Goal: Task Accomplishment & Management: Use online tool/utility

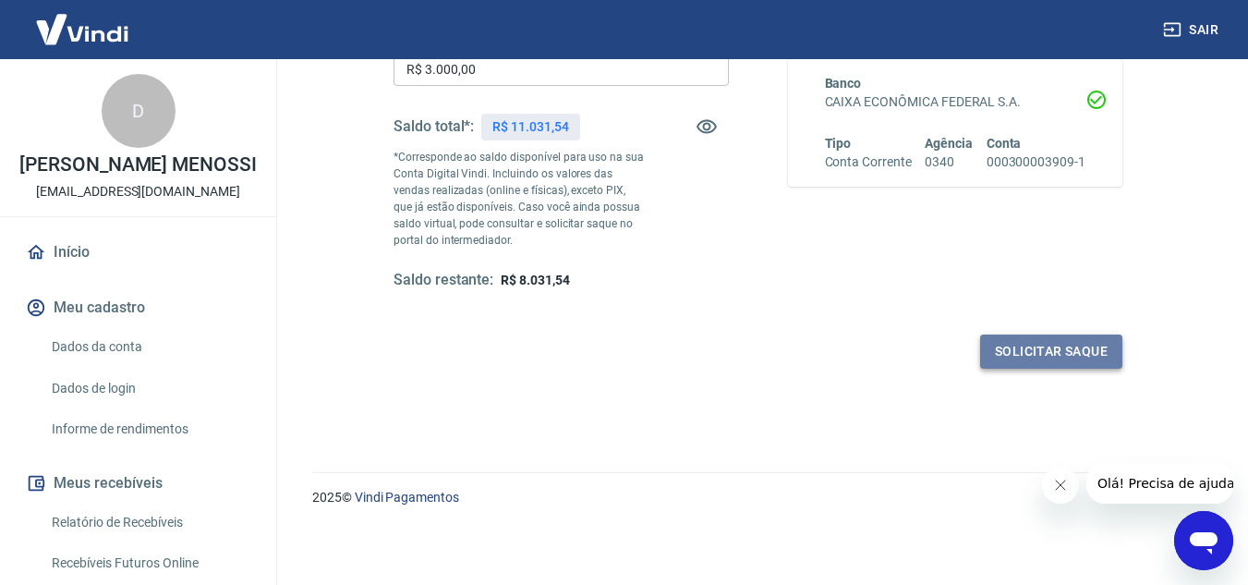
click at [1029, 348] on button "Solicitar saque" at bounding box center [1051, 351] width 142 height 34
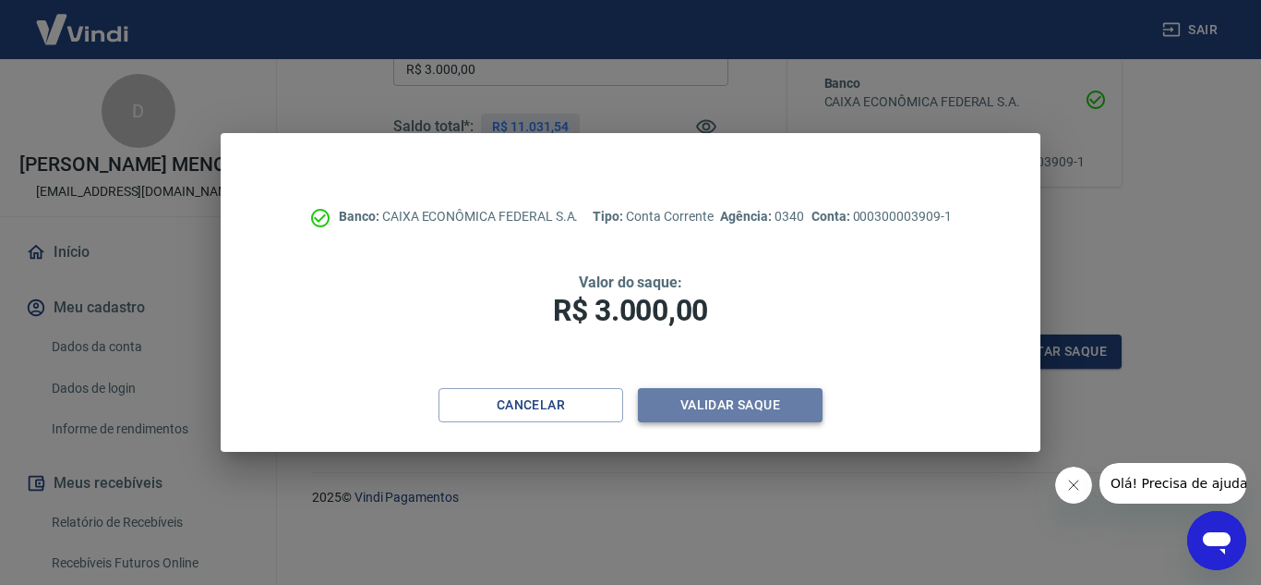
click at [707, 400] on button "Validar saque" at bounding box center [730, 405] width 185 height 34
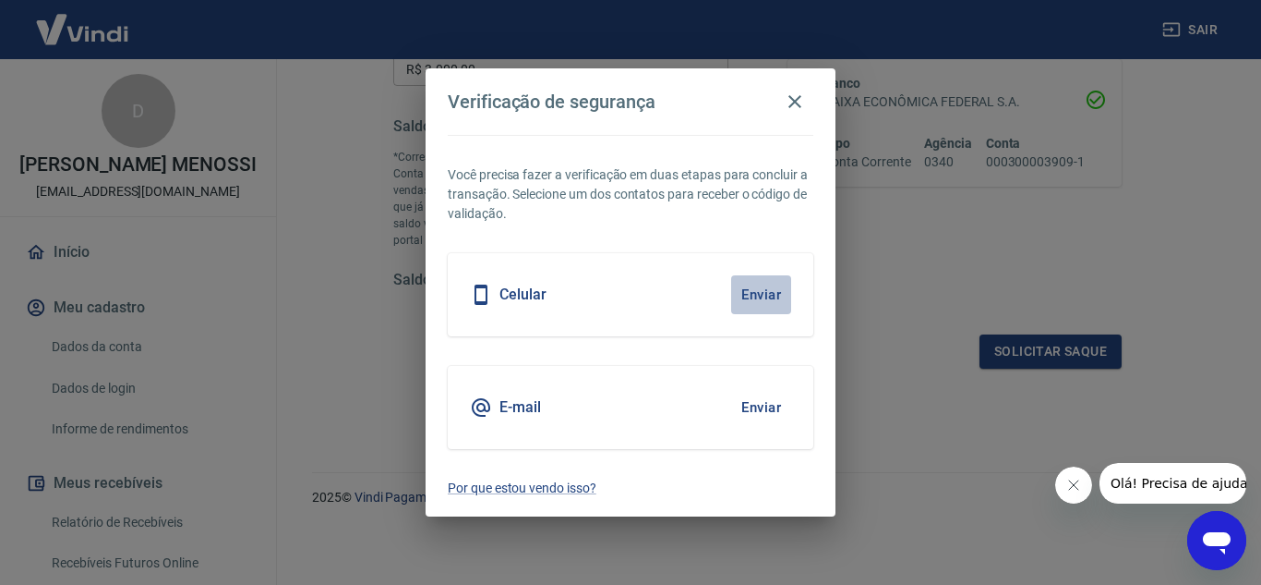
click at [764, 295] on button "Enviar" at bounding box center [761, 294] width 60 height 39
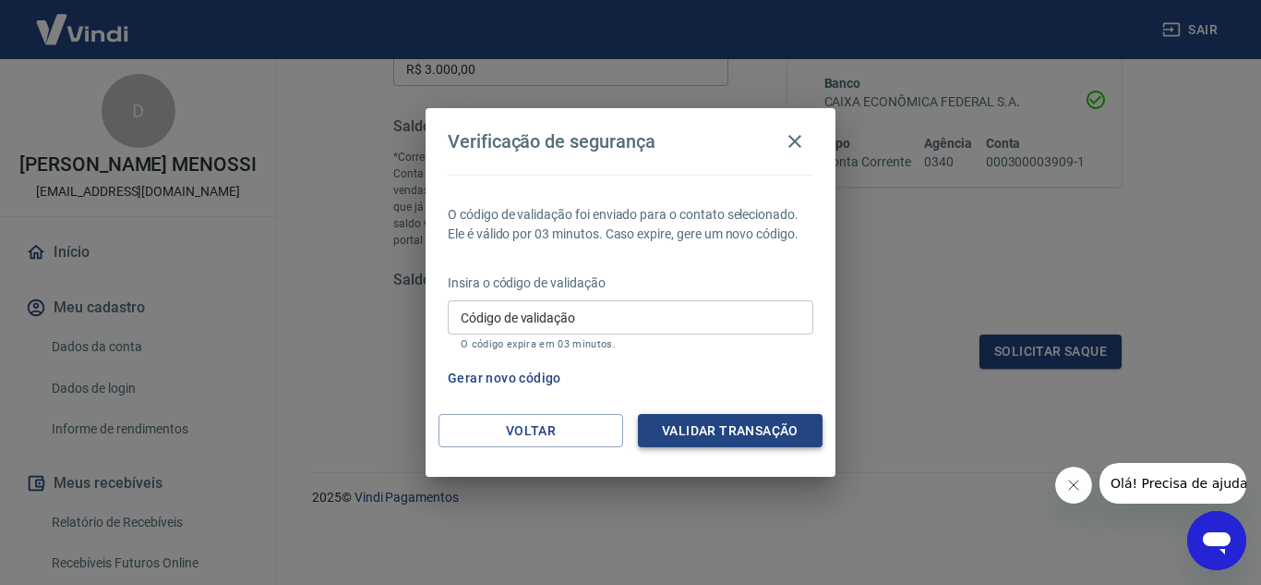
click at [768, 424] on button "Validar transação" at bounding box center [730, 431] width 185 height 34
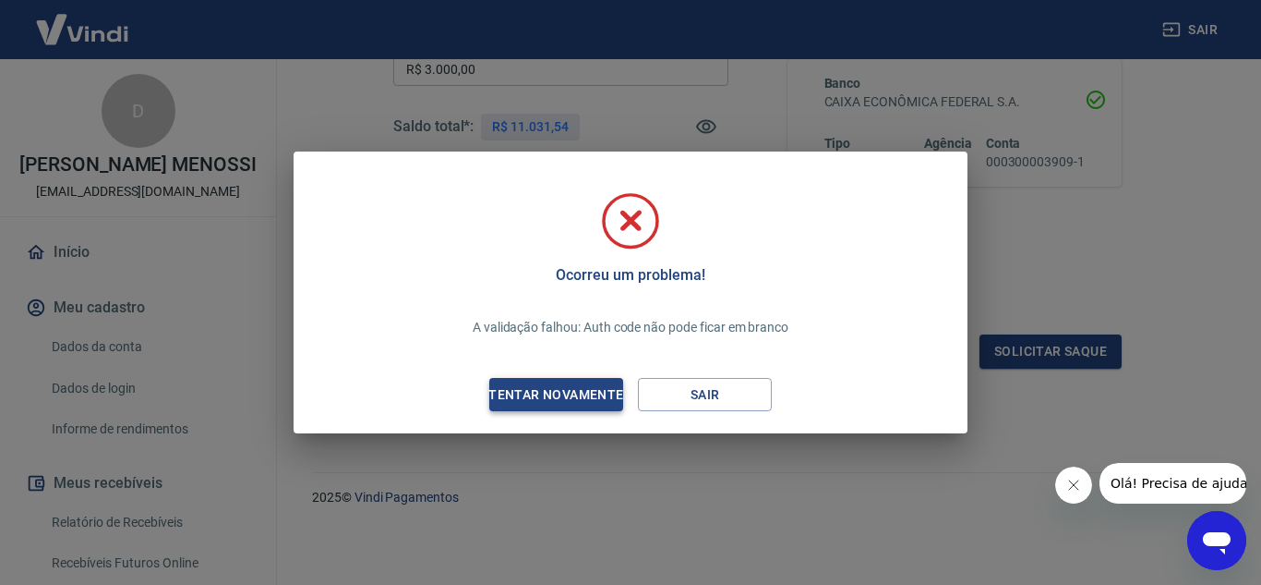
click at [539, 404] on div "Tentar novamente" at bounding box center [555, 394] width 179 height 23
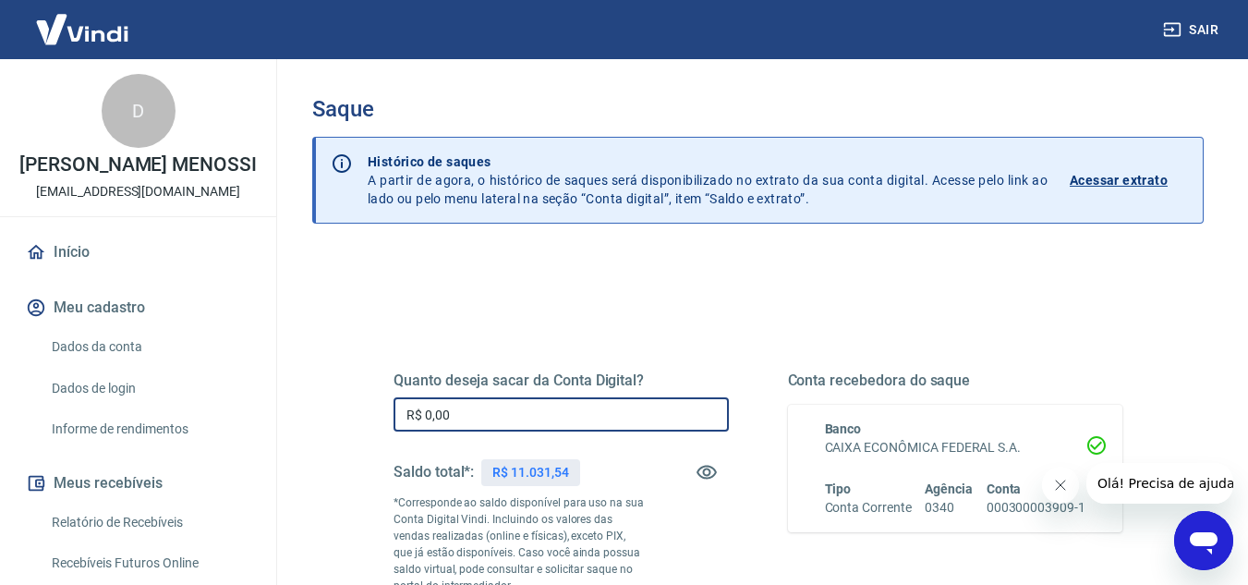
click at [504, 411] on input "R$ 0,00" at bounding box center [560, 414] width 335 height 34
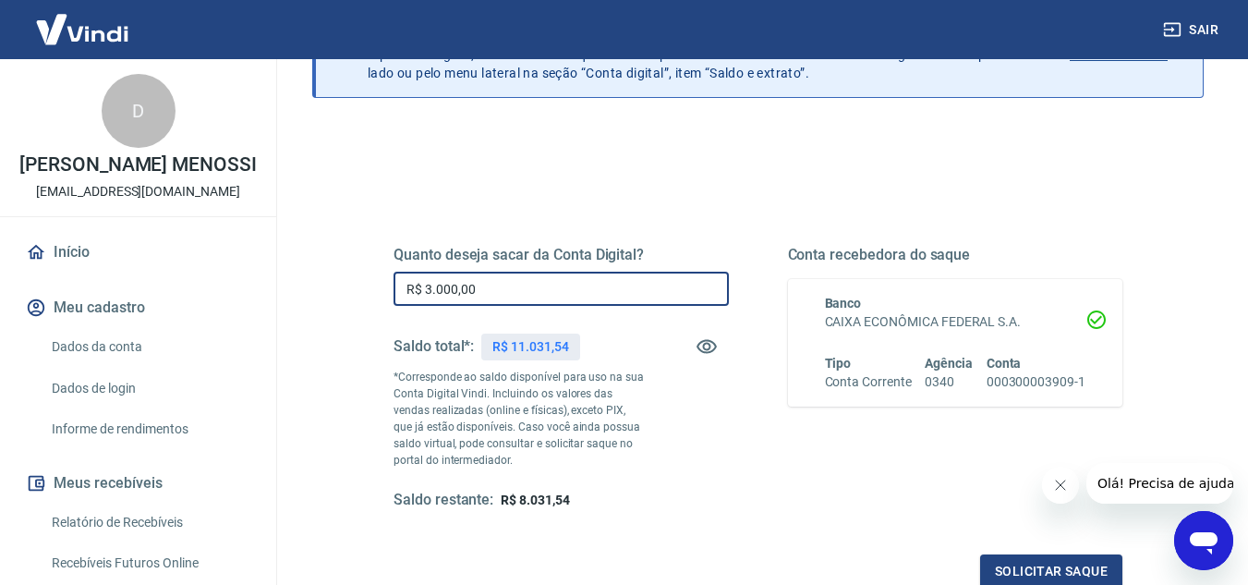
scroll to position [277, 0]
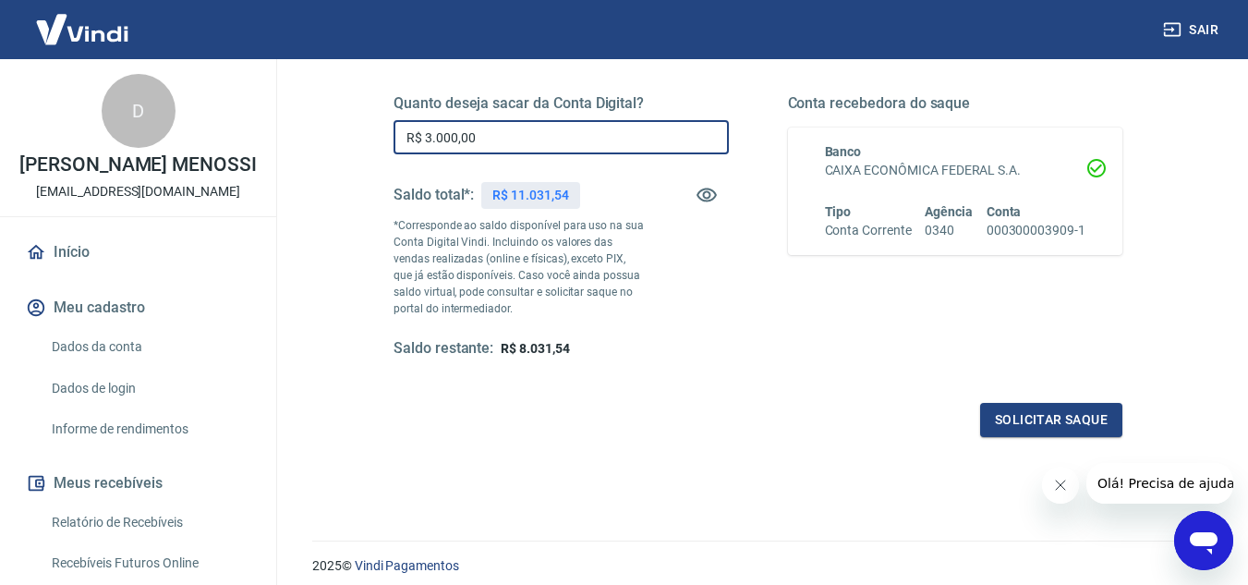
type input "R$ 3.000,00"
click at [1079, 400] on div "Quanto deseja sacar da Conta Digital? R$ 3.000,00 ​ Saldo total*: R$ 11.031,54 …" at bounding box center [757, 243] width 729 height 387
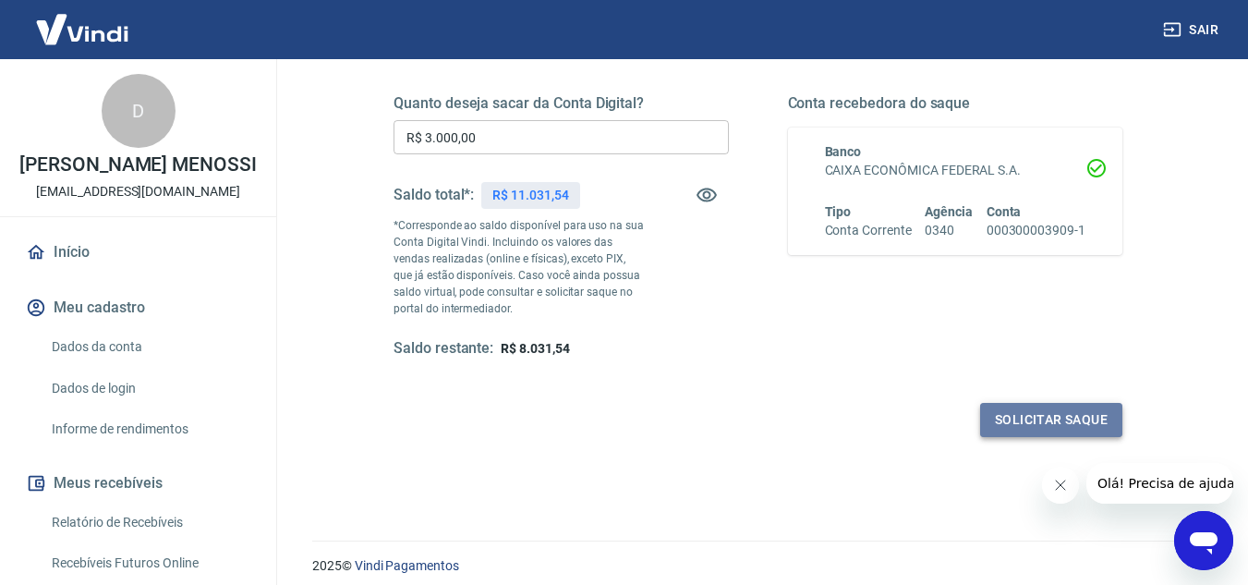
click at [1080, 416] on button "Solicitar saque" at bounding box center [1051, 420] width 142 height 34
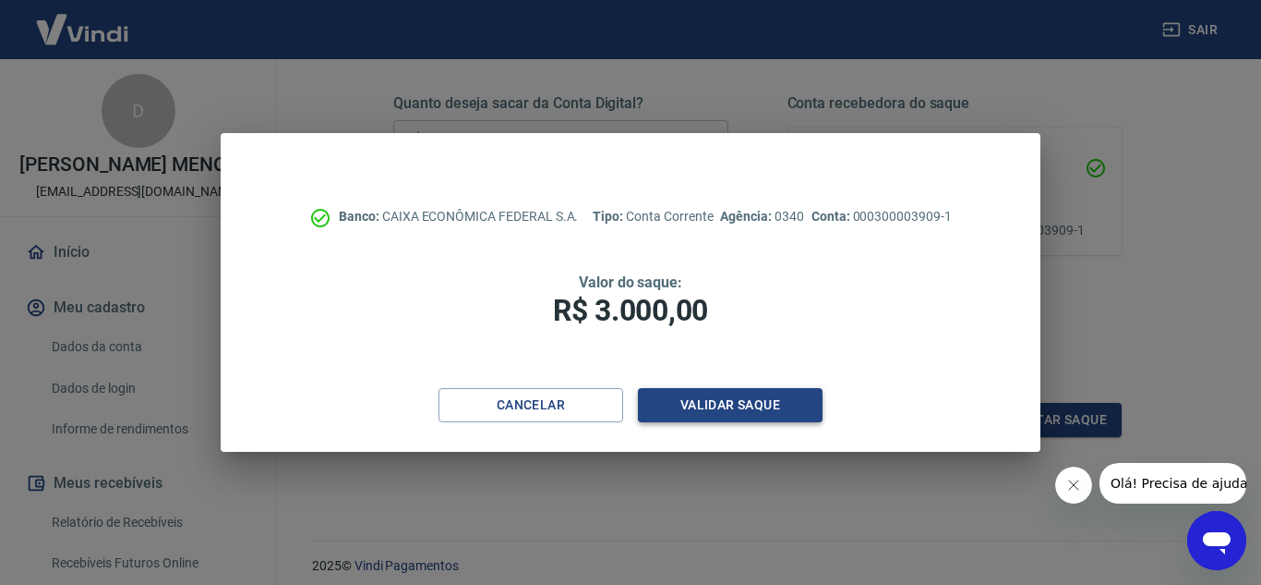
click at [772, 408] on button "Validar saque" at bounding box center [730, 405] width 185 height 34
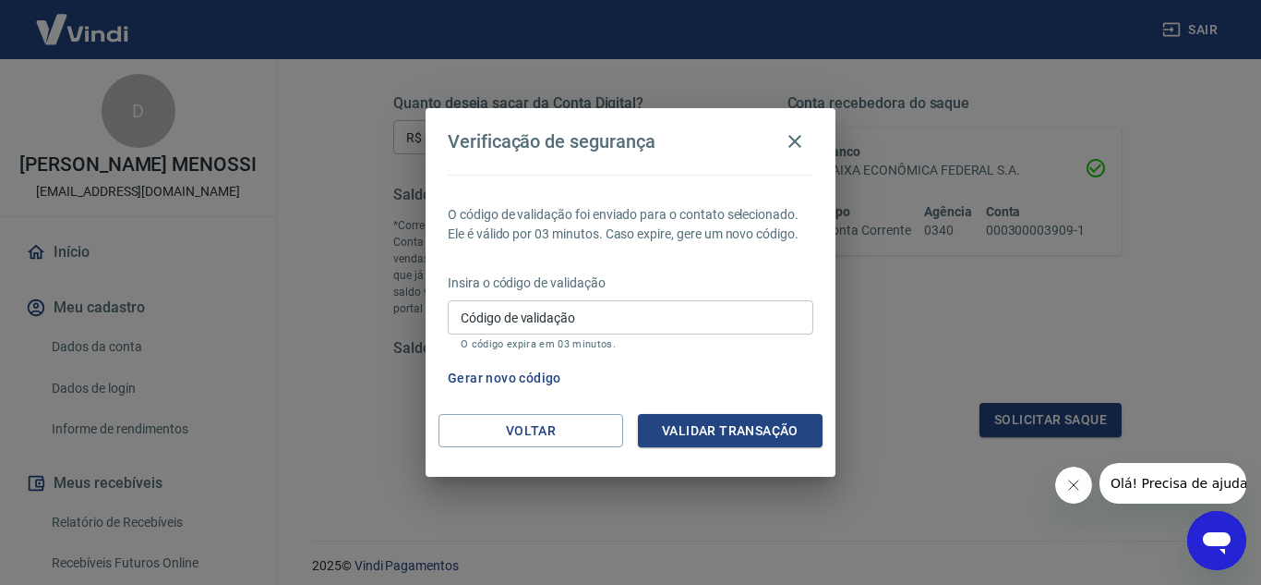
click at [522, 374] on button "Gerar novo código" at bounding box center [504, 378] width 128 height 34
click at [534, 378] on button "Gerar novo código" at bounding box center [504, 378] width 128 height 34
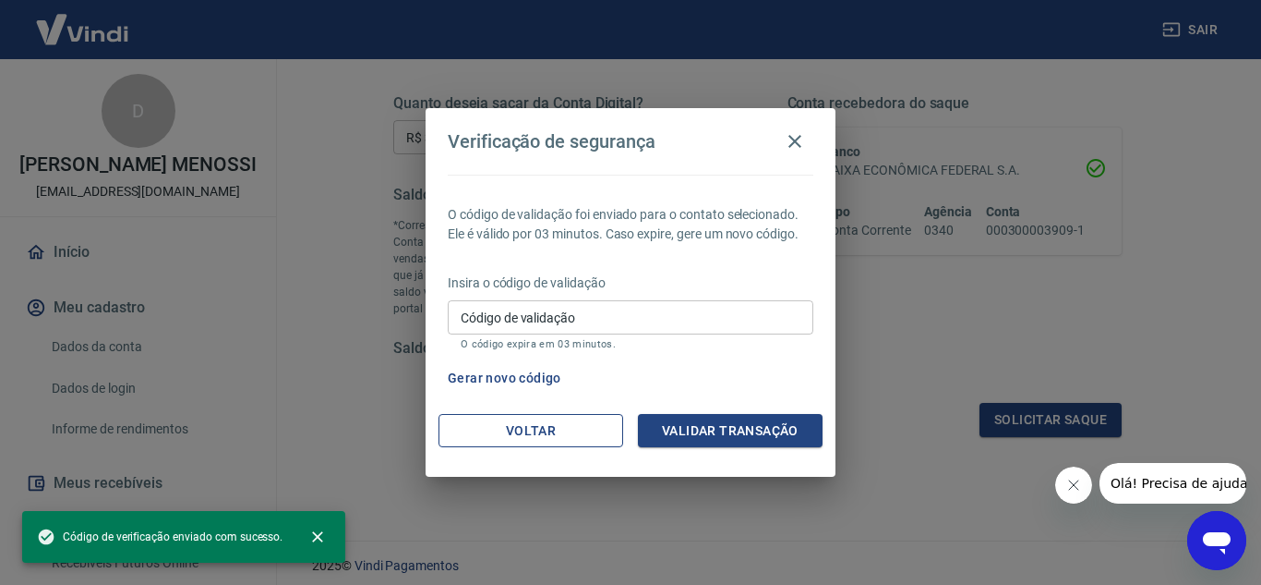
click at [512, 427] on button "Voltar" at bounding box center [531, 431] width 185 height 34
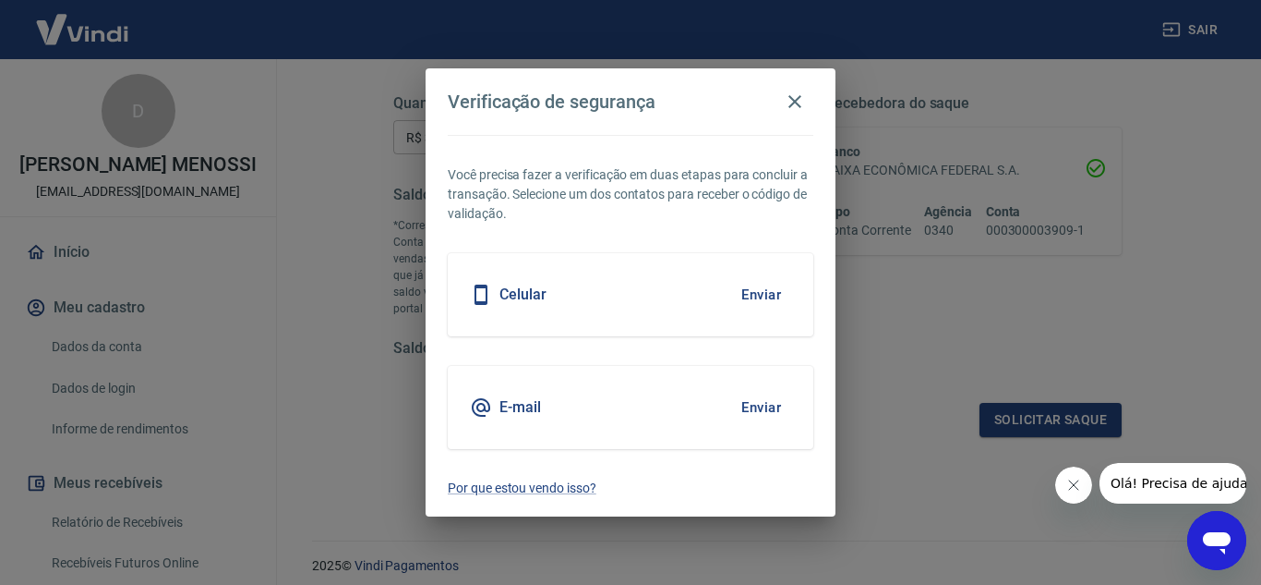
click at [771, 407] on button "Enviar" at bounding box center [761, 407] width 60 height 39
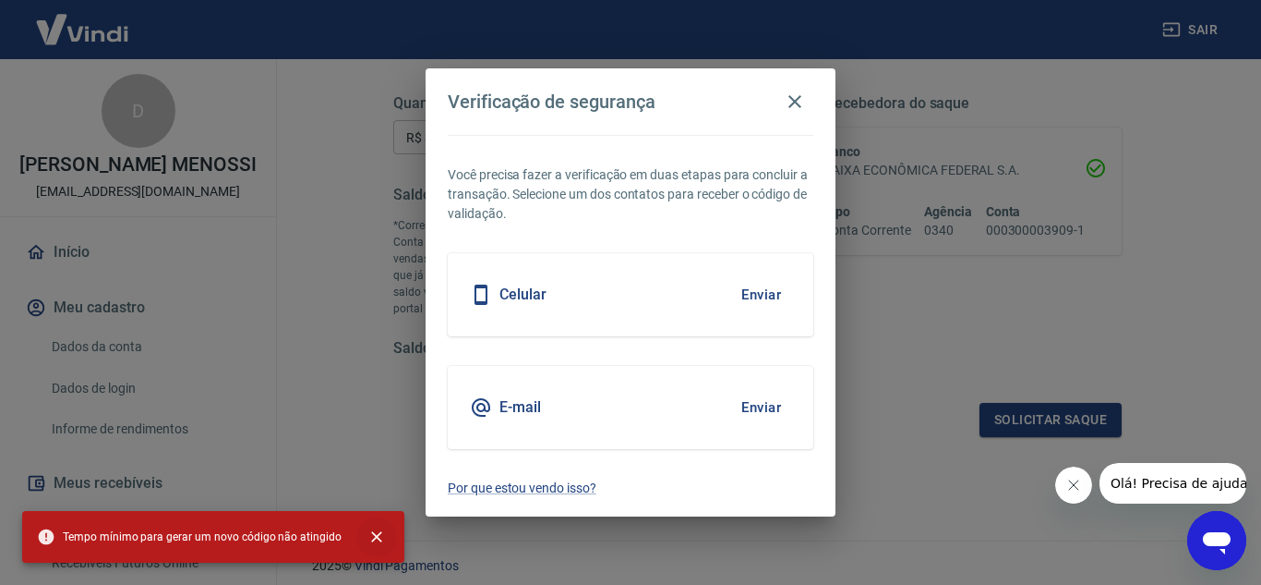
click at [375, 534] on icon "close" at bounding box center [377, 536] width 18 height 18
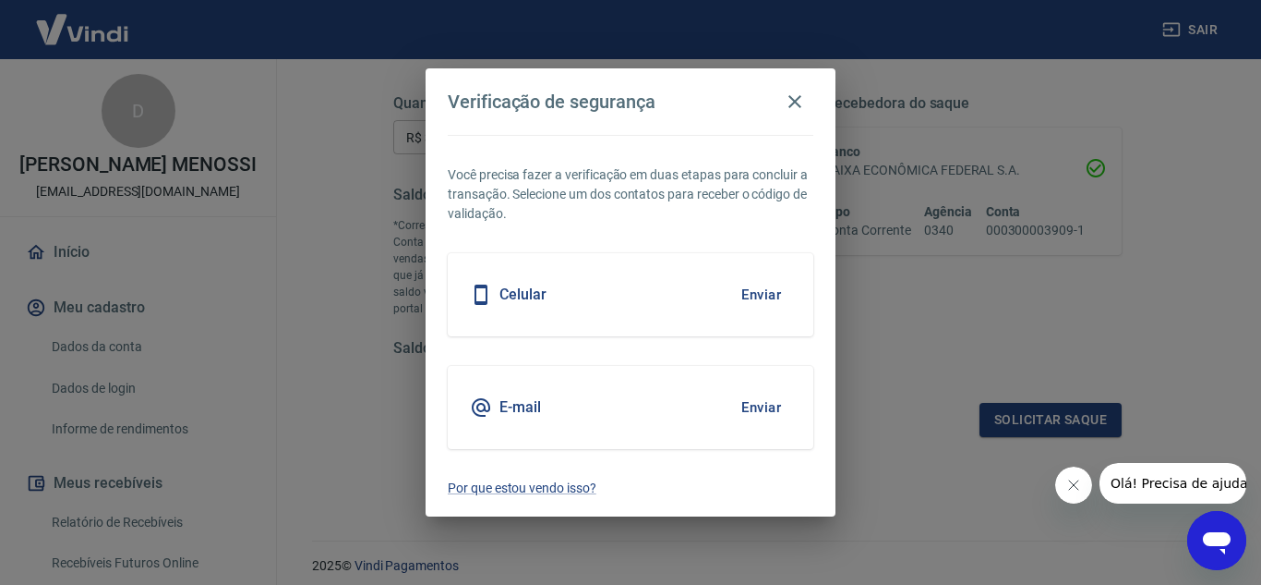
click at [775, 404] on button "Enviar" at bounding box center [761, 407] width 60 height 39
click at [770, 410] on button "Enviar" at bounding box center [761, 407] width 60 height 39
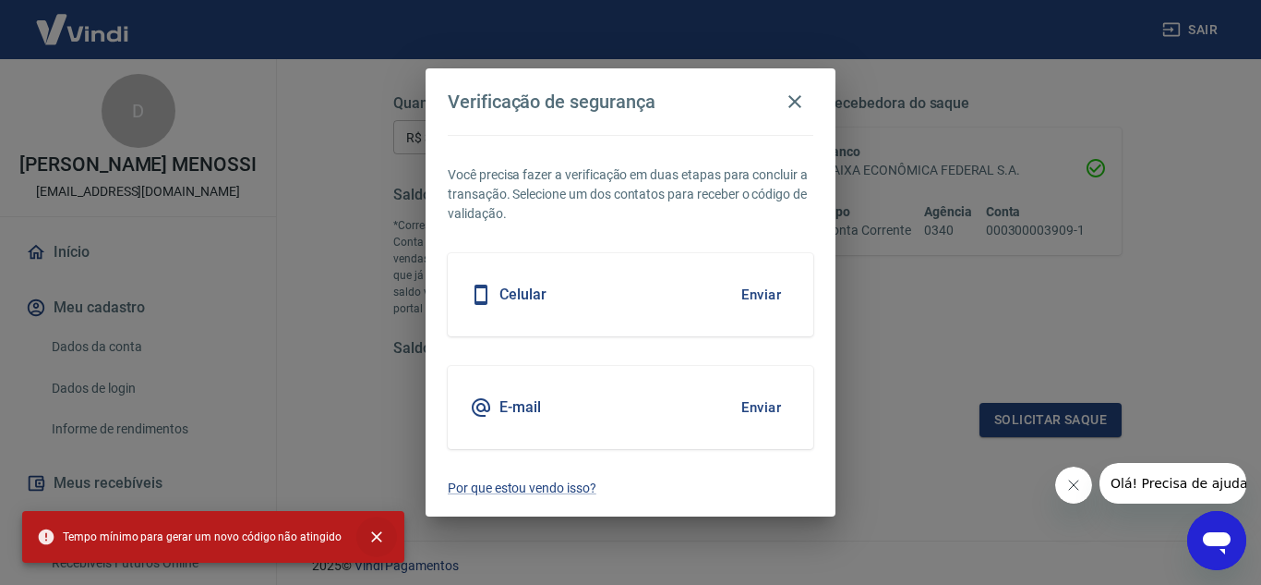
click at [372, 539] on icon "close" at bounding box center [376, 536] width 11 height 11
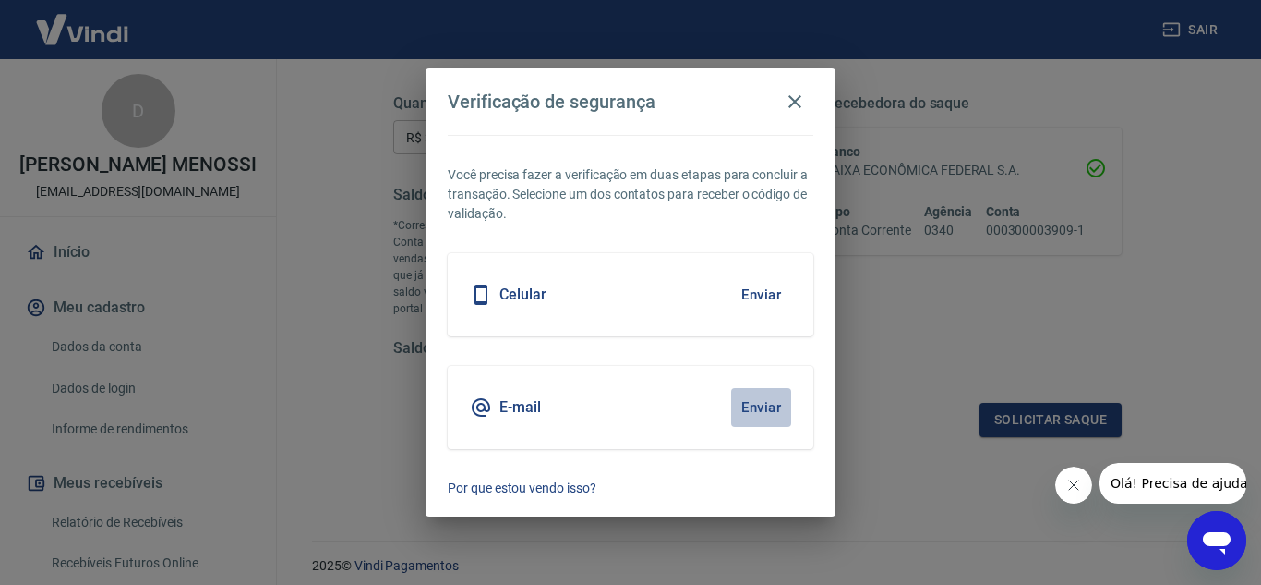
click at [764, 408] on button "Enviar" at bounding box center [761, 407] width 60 height 39
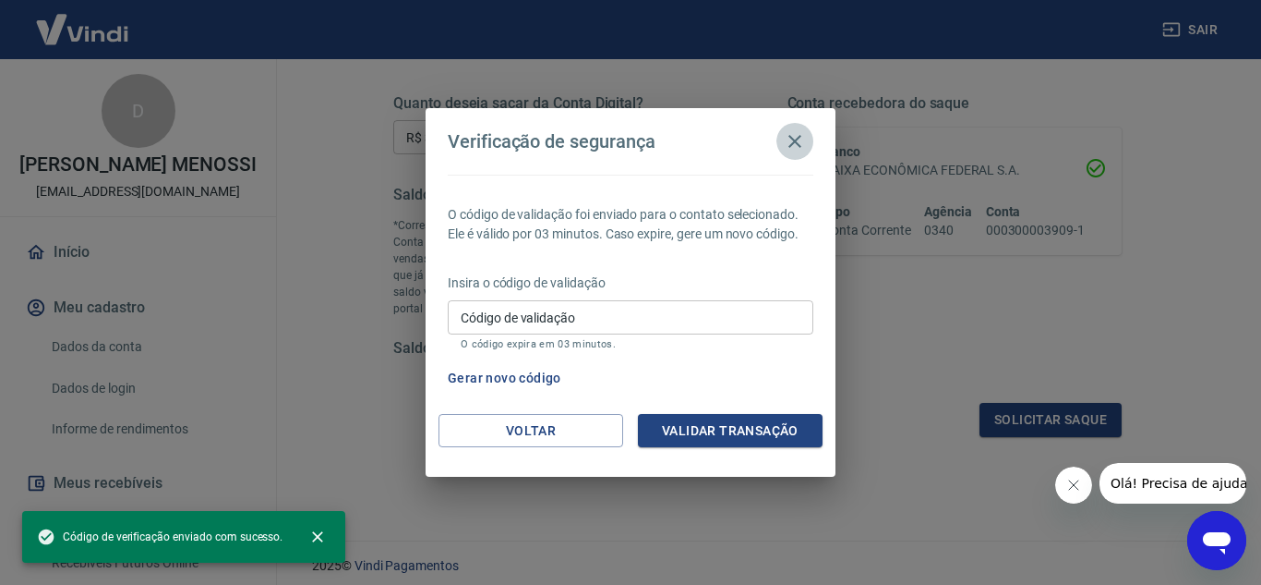
drag, startPoint x: 800, startPoint y: 143, endPoint x: 704, endPoint y: 528, distance: 396.9
click at [800, 148] on icon "button" at bounding box center [795, 141] width 22 height 22
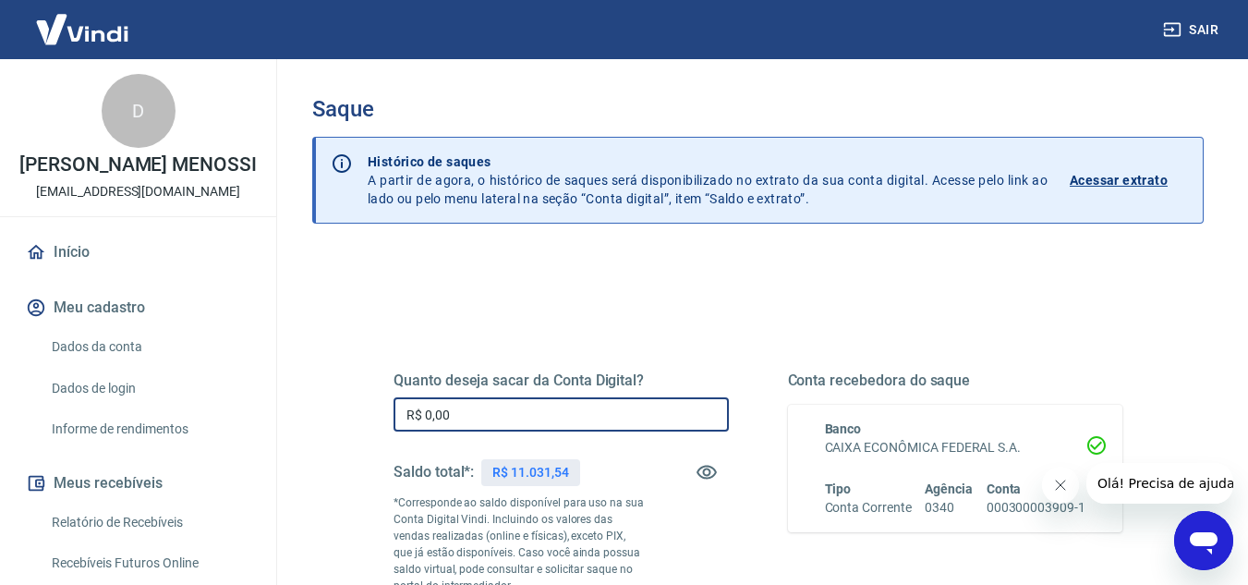
click at [599, 427] on input "R$ 0,00" at bounding box center [560, 414] width 335 height 34
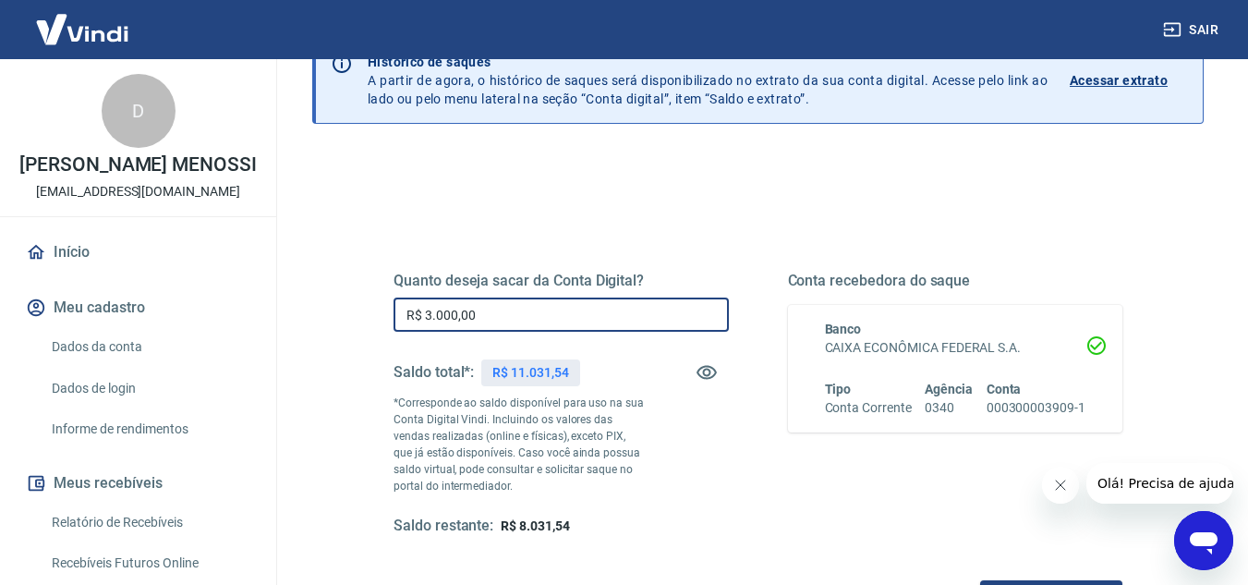
scroll to position [345, 0]
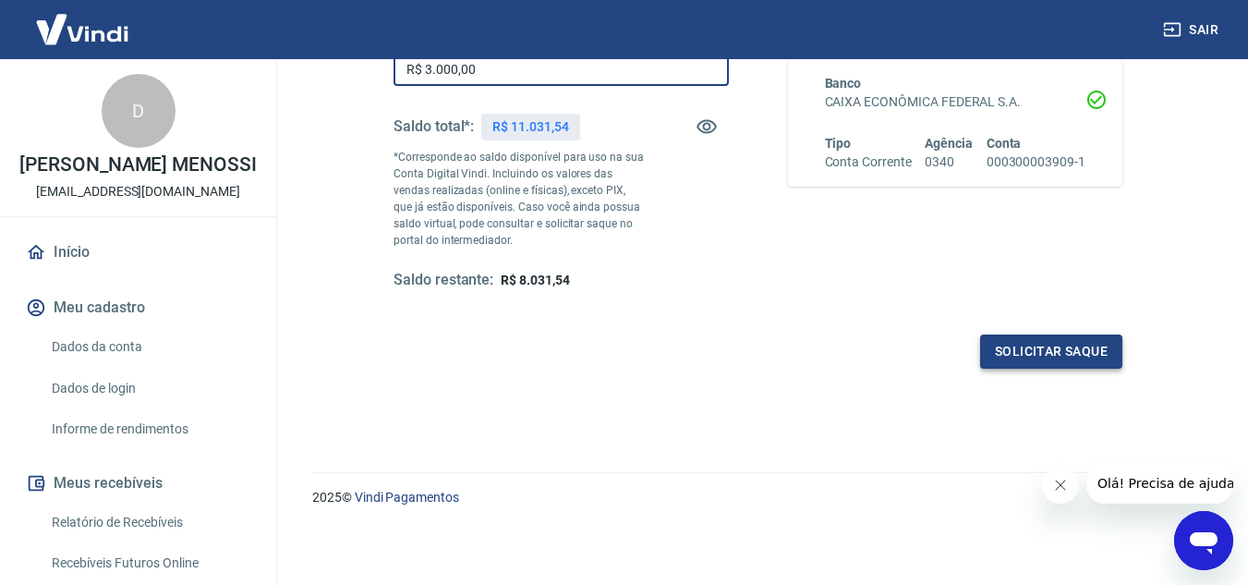
type input "R$ 3.000,00"
click at [1022, 355] on button "Solicitar saque" at bounding box center [1051, 351] width 142 height 34
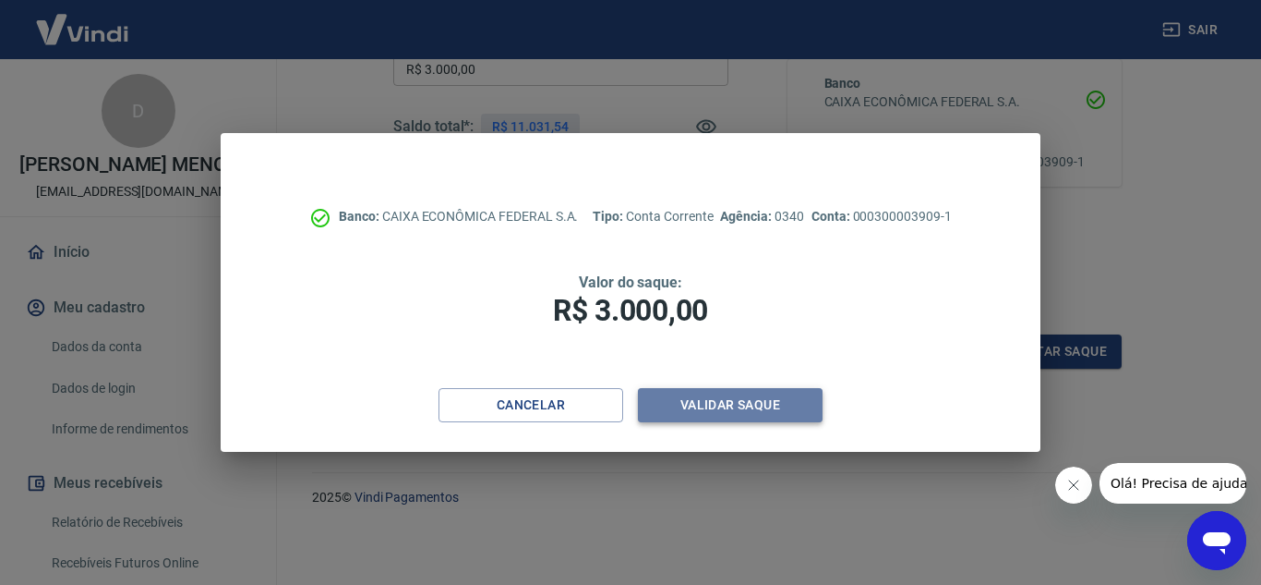
click at [759, 397] on button "Validar saque" at bounding box center [730, 405] width 185 height 34
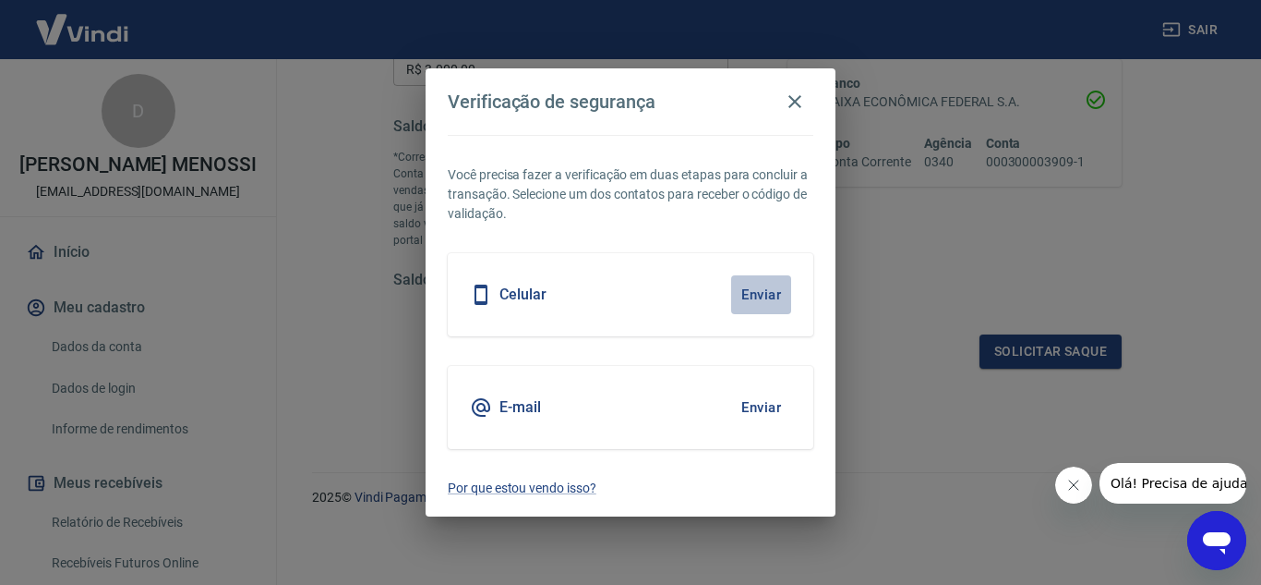
click at [764, 292] on button "Enviar" at bounding box center [761, 294] width 60 height 39
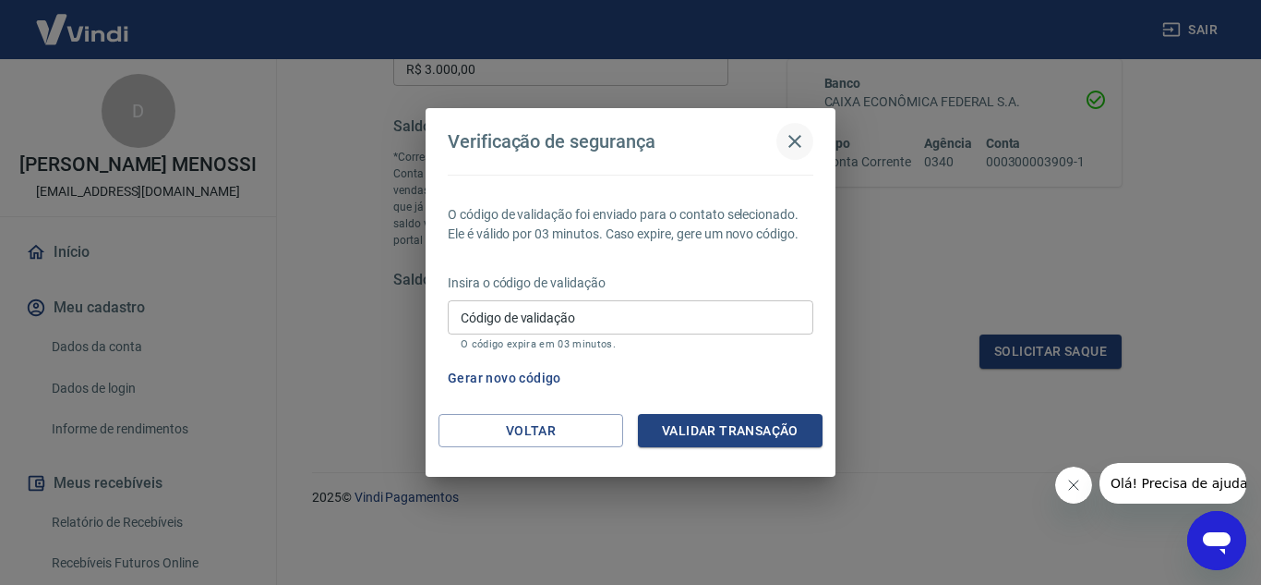
click at [802, 135] on icon "button" at bounding box center [795, 141] width 22 height 22
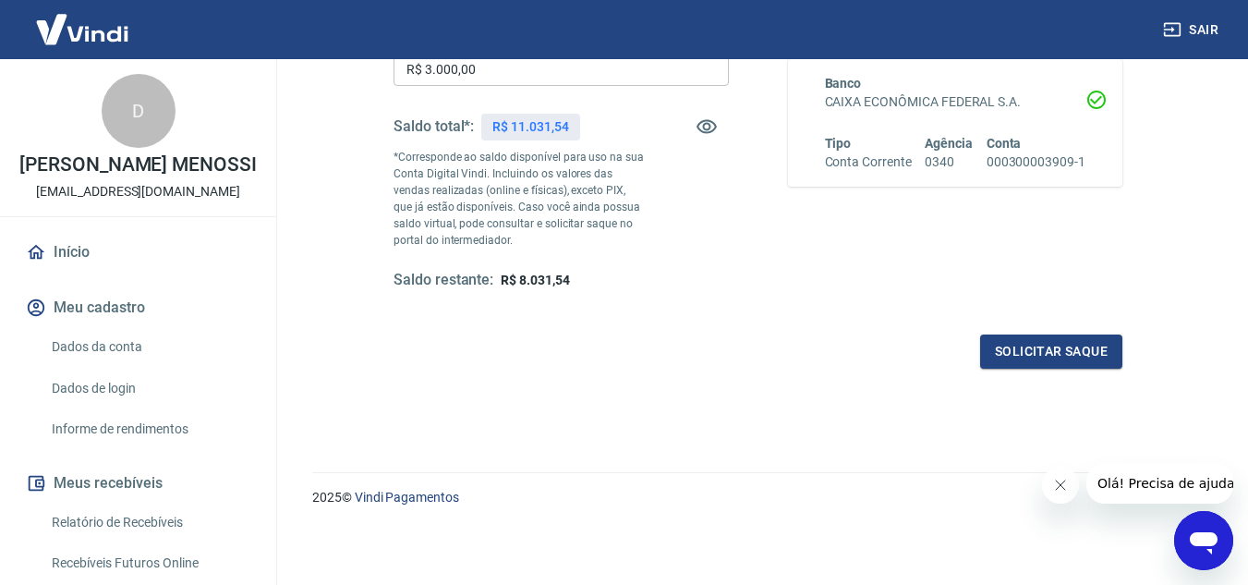
click at [706, 563] on div "Quanto deseja sacar da Conta Digital? R$ 3.000,00 ​ Saldo total*: R$ 11.031,54 …" at bounding box center [757, 246] width 891 height 677
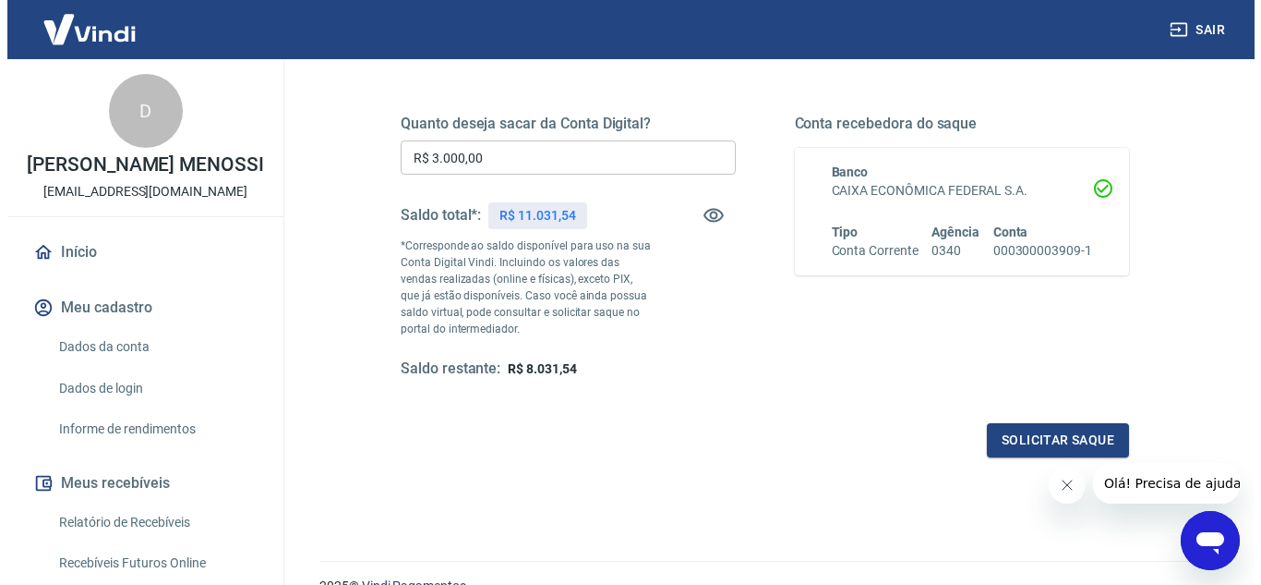
scroll to position [253, 0]
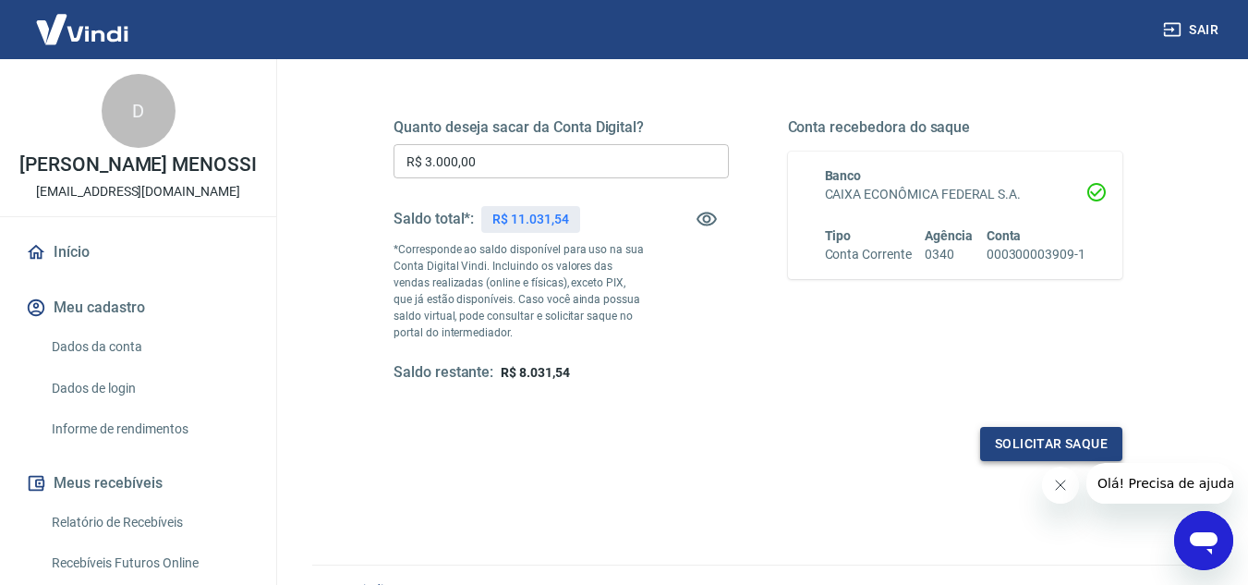
click at [1071, 441] on button "Solicitar saque" at bounding box center [1051, 444] width 142 height 34
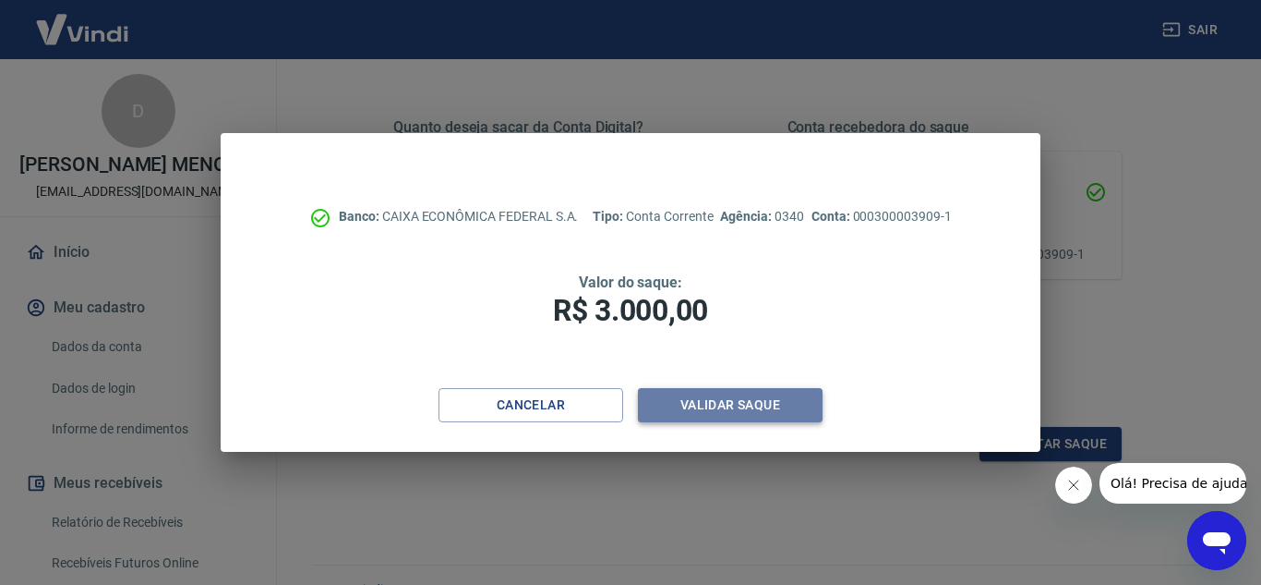
click at [734, 404] on button "Validar saque" at bounding box center [730, 405] width 185 height 34
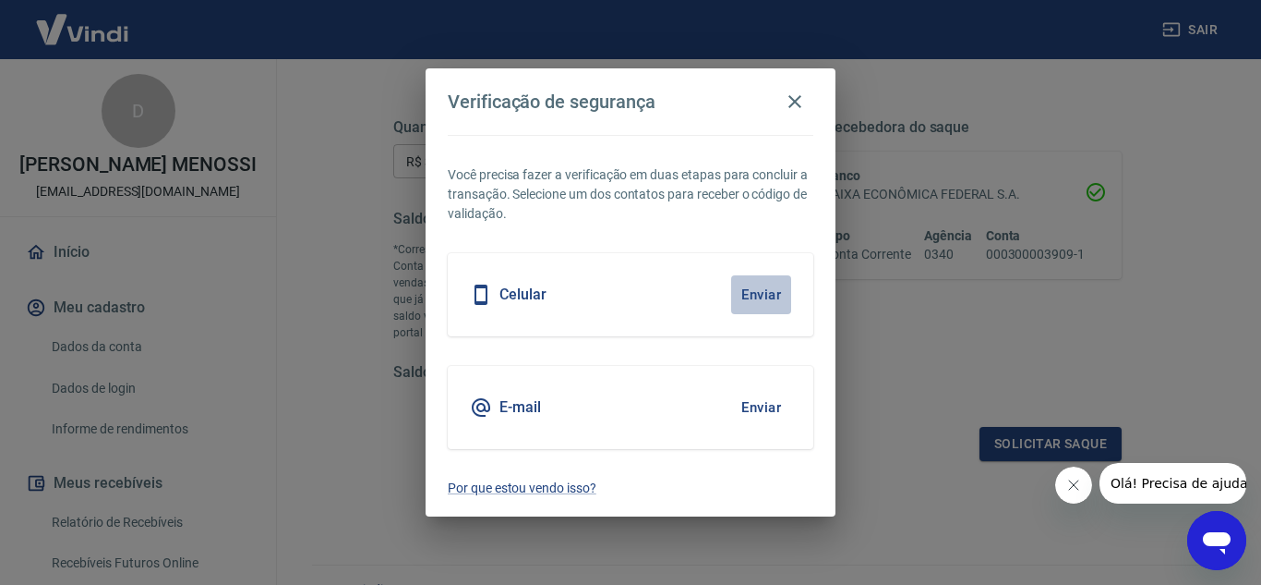
click at [750, 295] on button "Enviar" at bounding box center [761, 294] width 60 height 39
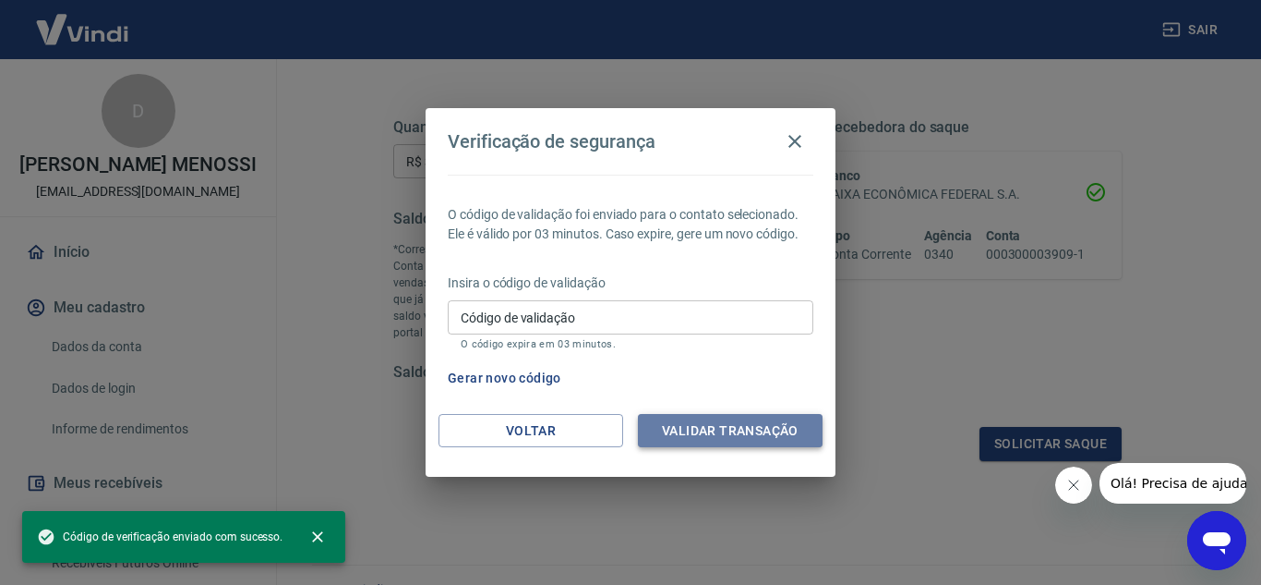
click at [761, 433] on button "Validar transação" at bounding box center [730, 431] width 185 height 34
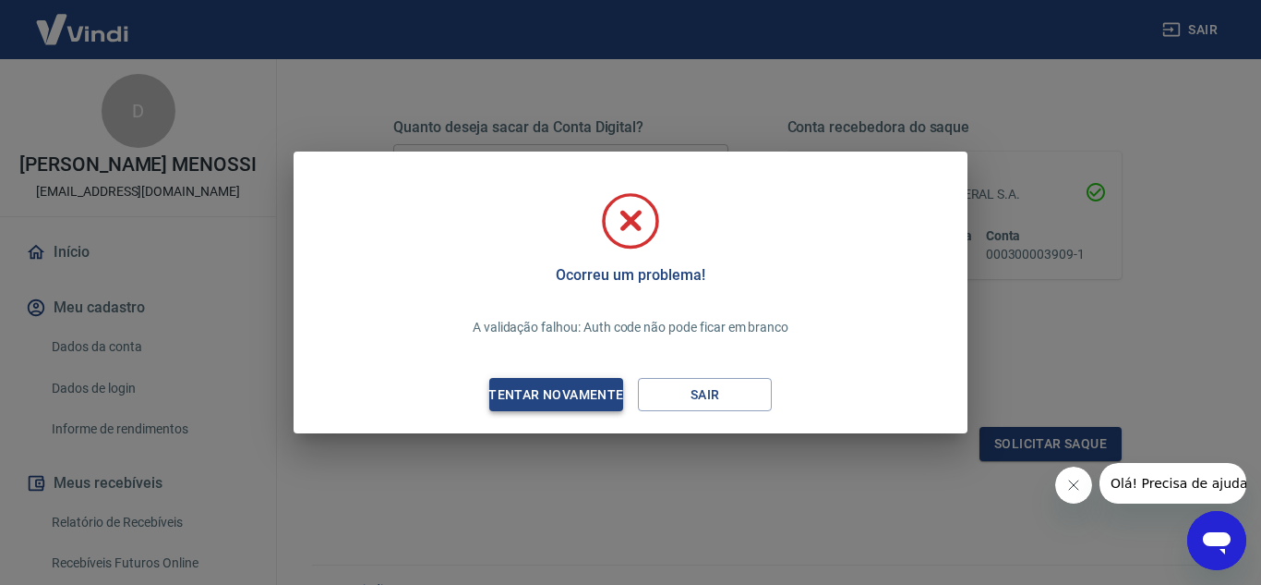
click at [551, 385] on div "Tentar novamente" at bounding box center [555, 394] width 179 height 23
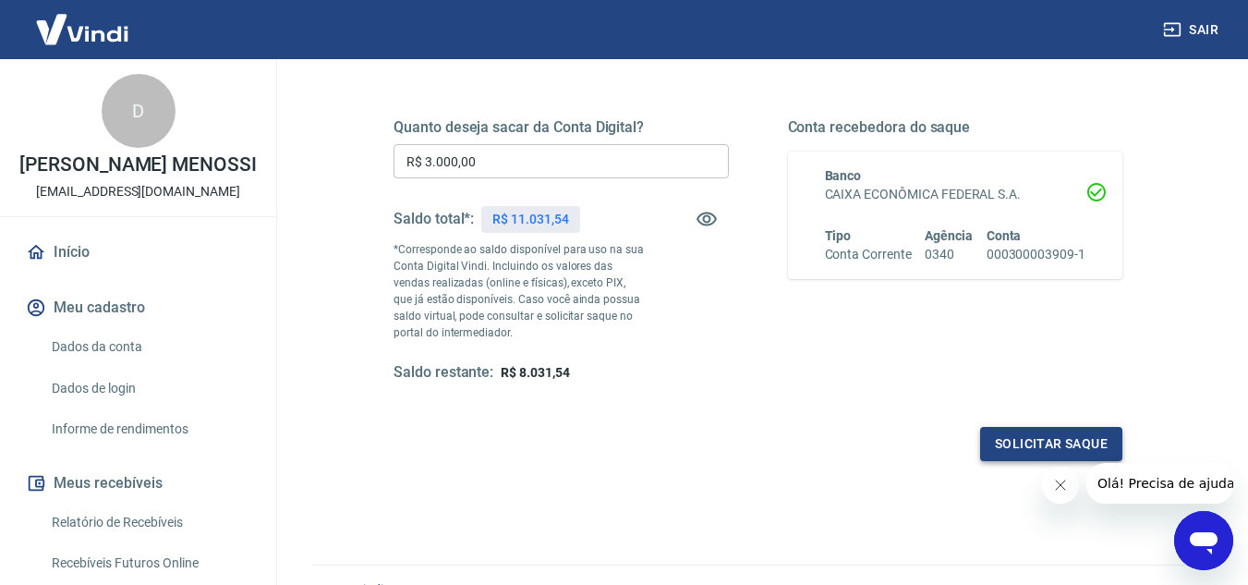
click at [1082, 427] on button "Solicitar saque" at bounding box center [1051, 444] width 142 height 34
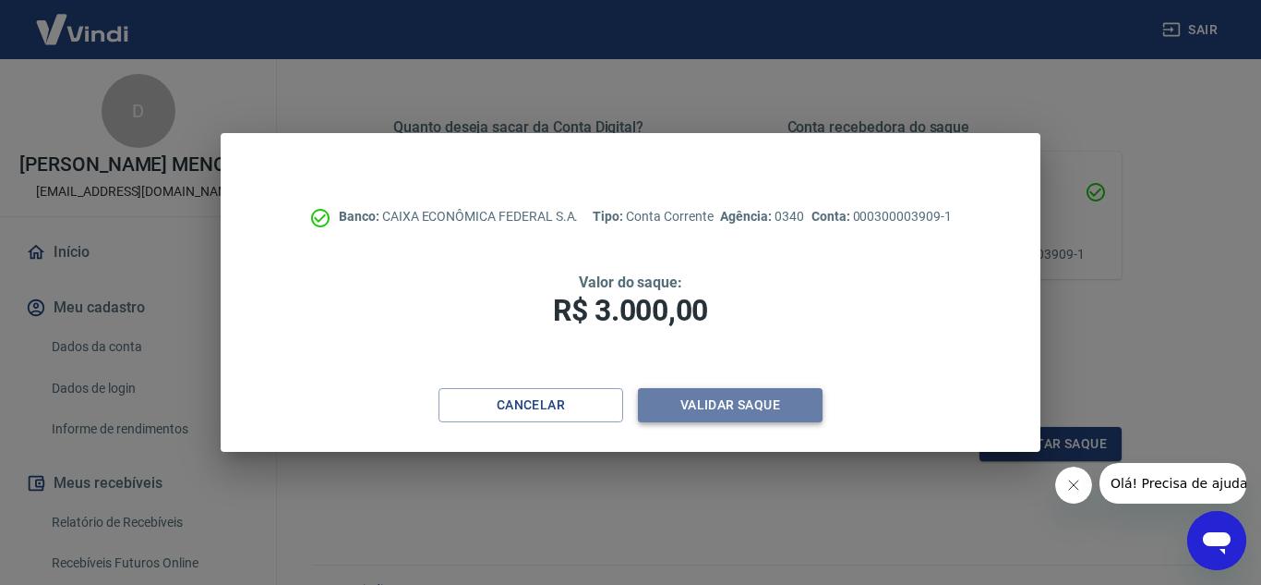
click at [716, 410] on button "Validar saque" at bounding box center [730, 405] width 185 height 34
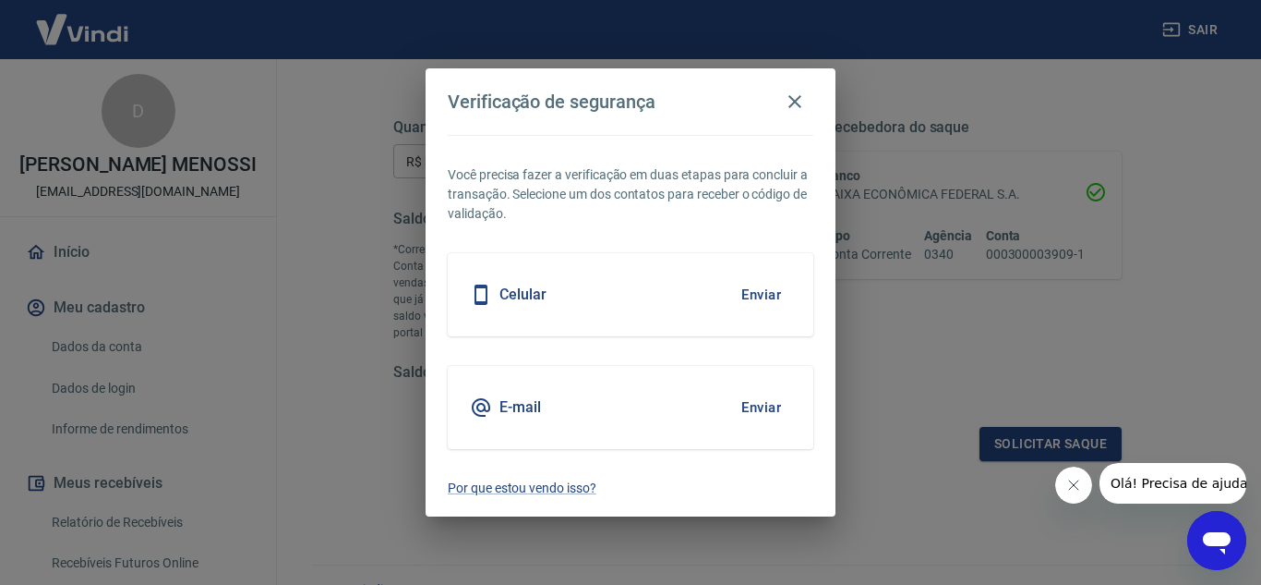
click at [766, 289] on button "Enviar" at bounding box center [761, 294] width 60 height 39
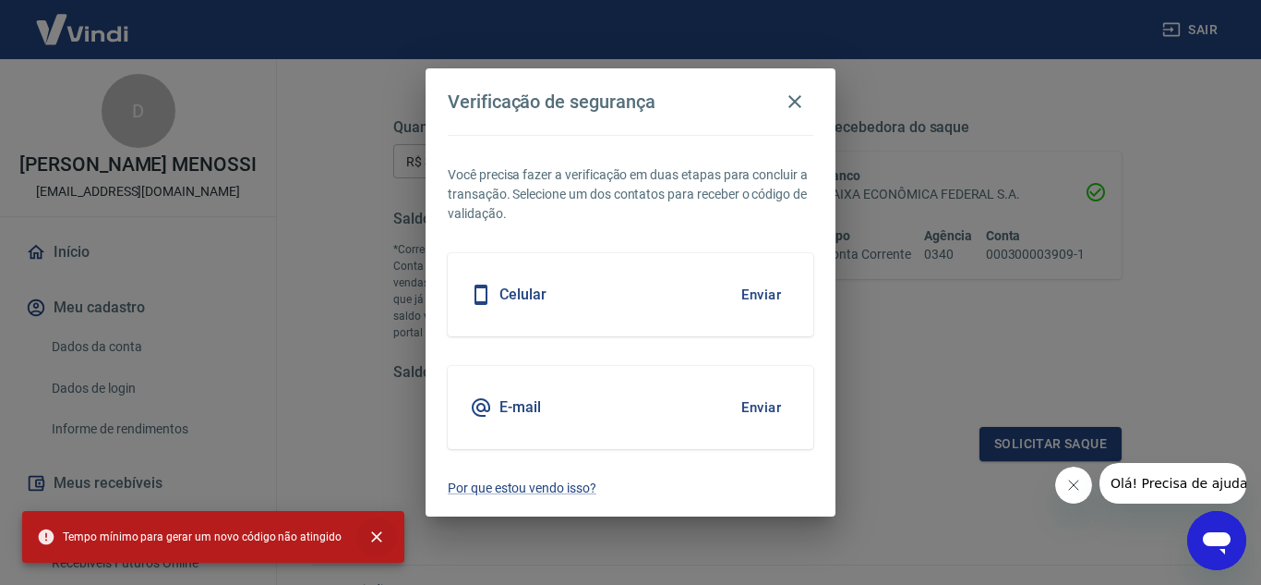
click at [375, 538] on icon "close" at bounding box center [377, 536] width 18 height 18
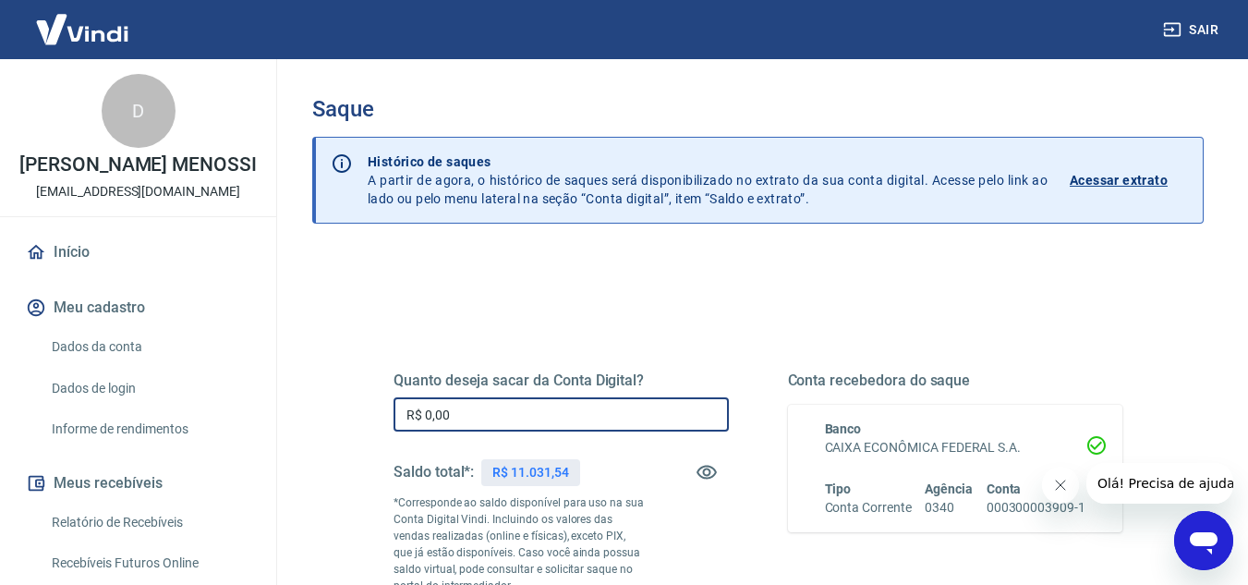
click at [567, 416] on input "R$ 0,00" at bounding box center [560, 414] width 335 height 34
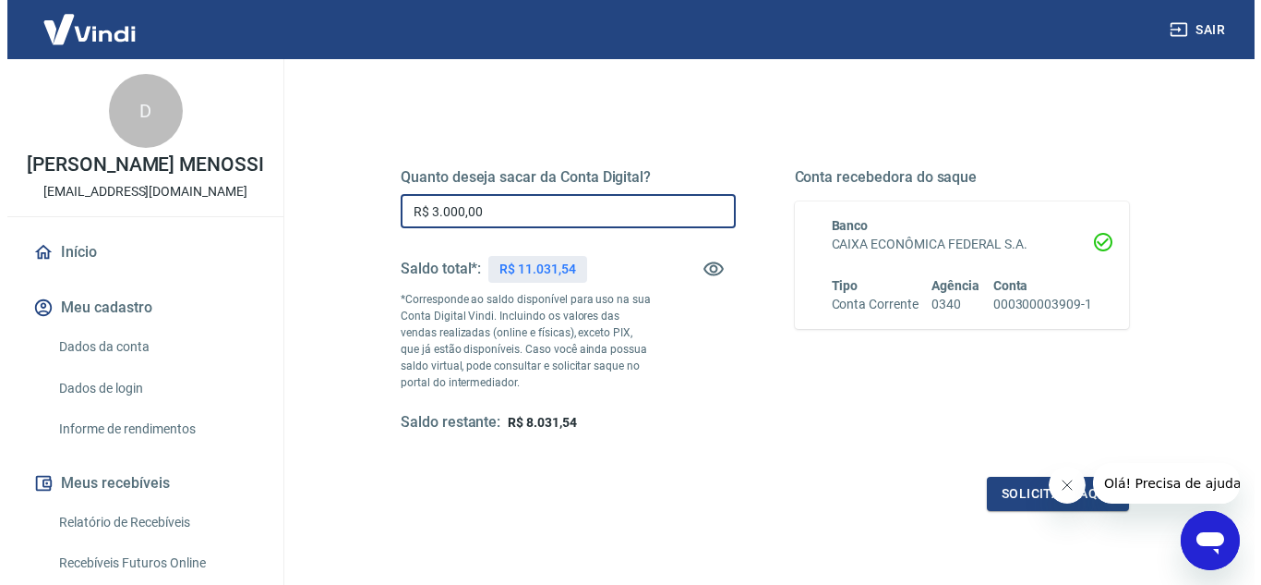
scroll to position [277, 0]
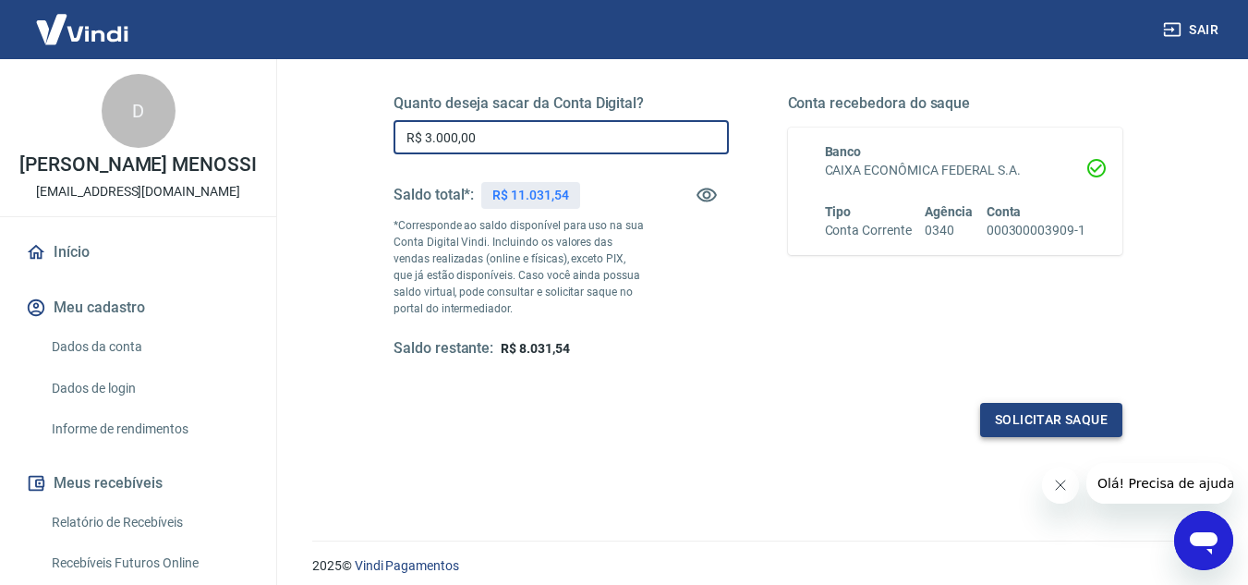
type input "R$ 3.000,00"
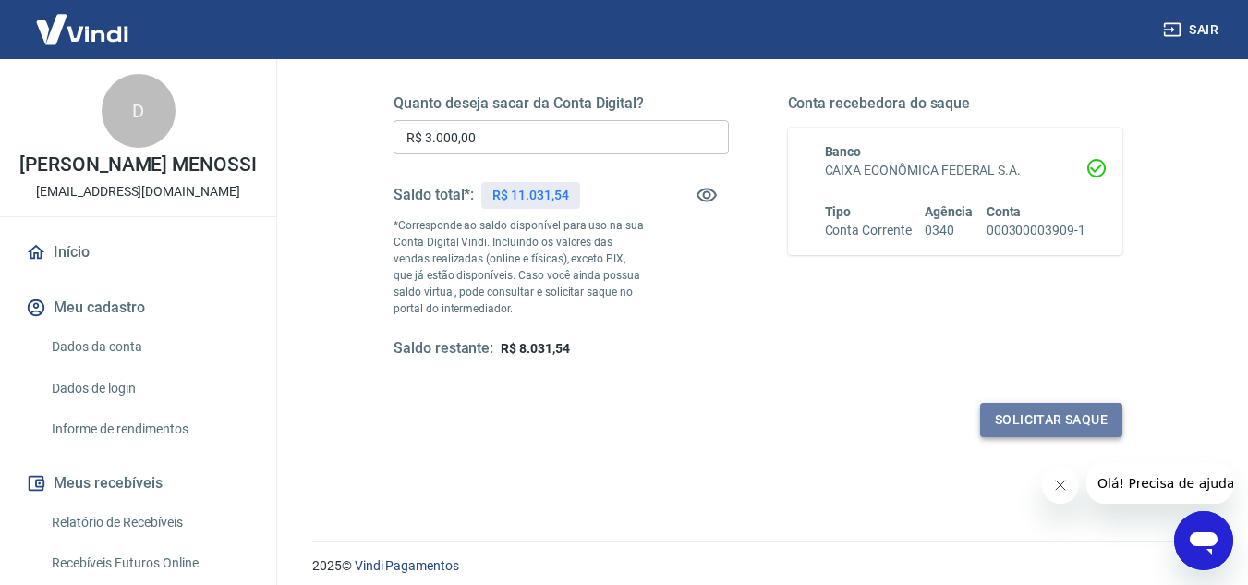
click at [1079, 427] on button "Solicitar saque" at bounding box center [1051, 420] width 142 height 34
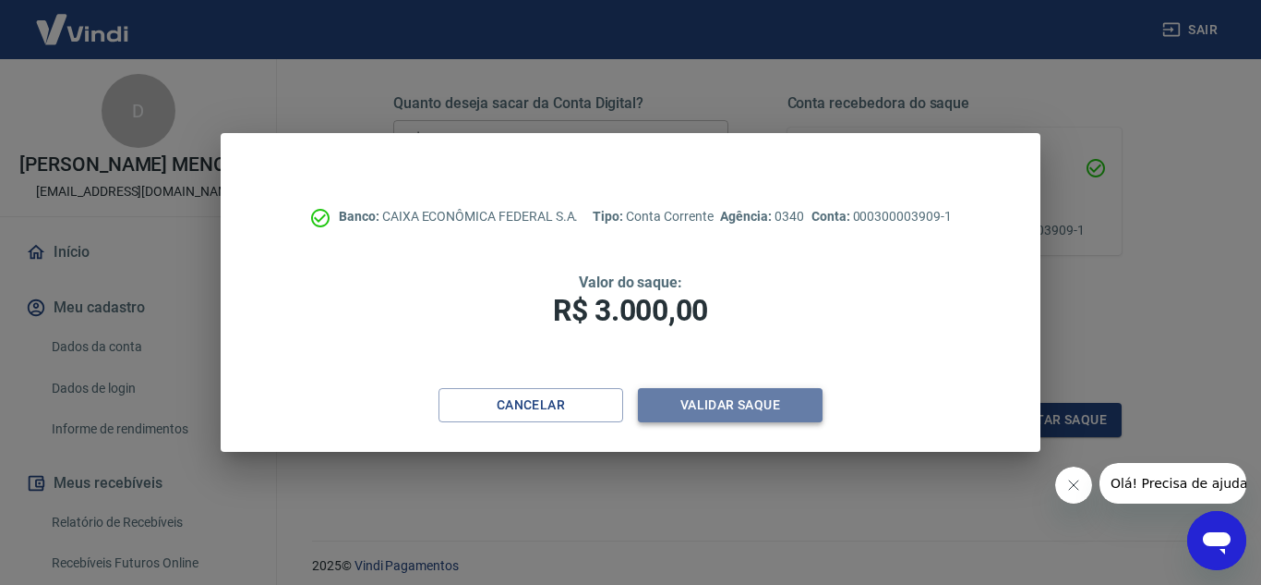
click at [764, 410] on button "Validar saque" at bounding box center [730, 405] width 185 height 34
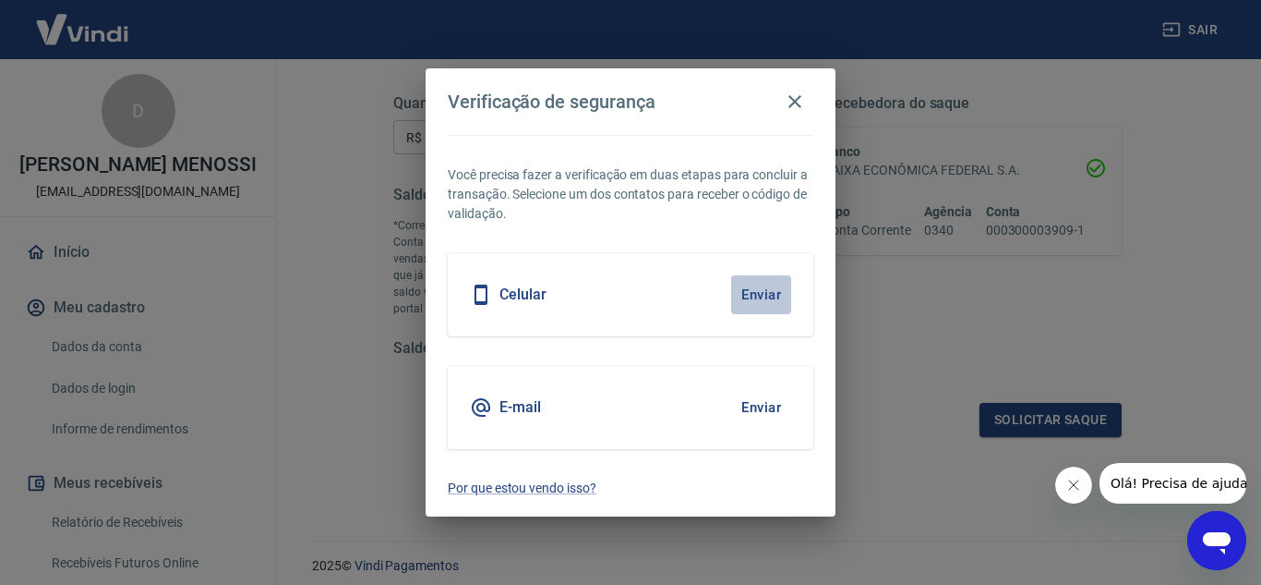
click at [753, 291] on button "Enviar" at bounding box center [761, 294] width 60 height 39
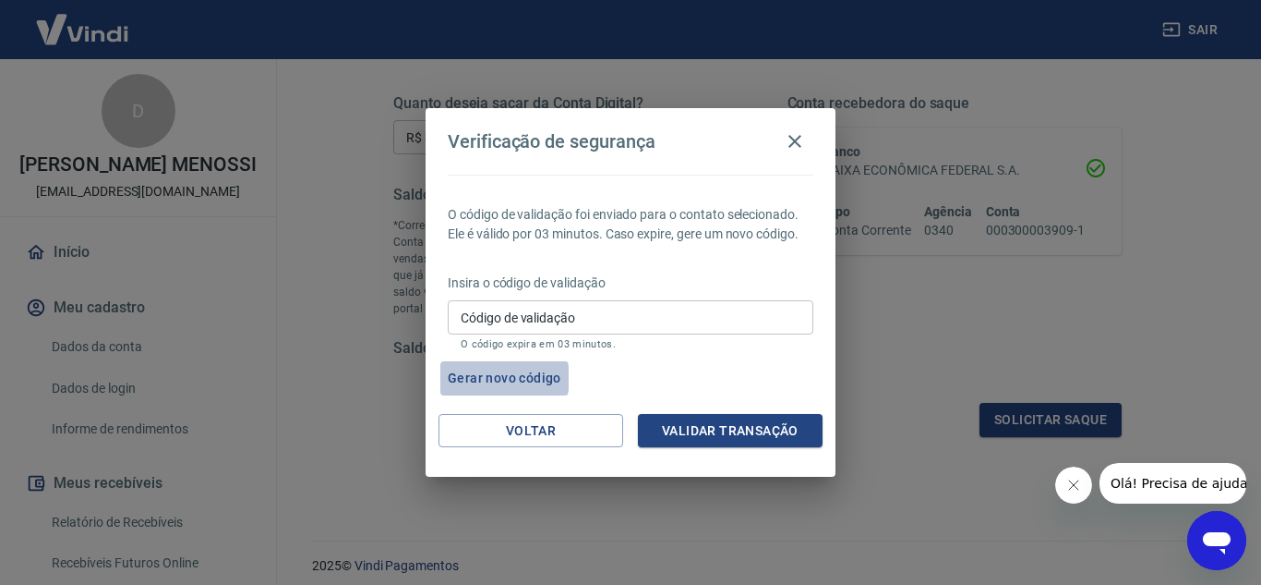
click at [491, 378] on button "Gerar novo código" at bounding box center [504, 378] width 128 height 34
